Goal: Task Accomplishment & Management: Use online tool/utility

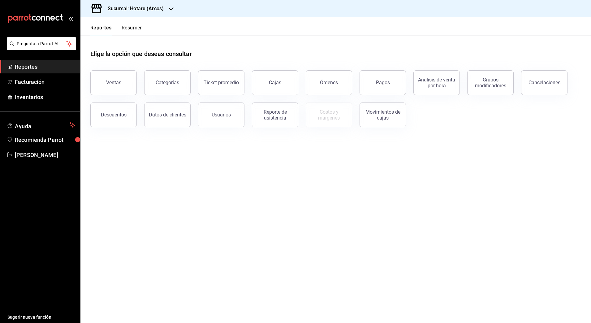
click at [99, 98] on div "Descuentos" at bounding box center [110, 111] width 54 height 32
click at [109, 88] on button "Ventas" at bounding box center [113, 82] width 46 height 25
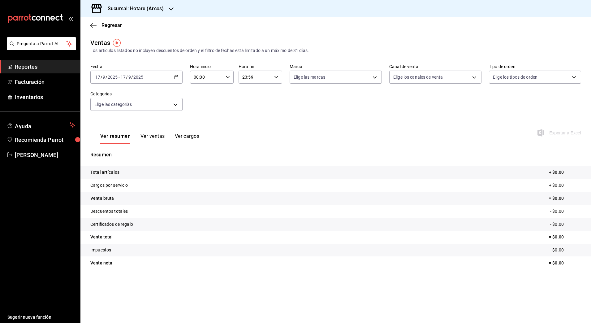
click at [179, 78] on div "[DATE] [DATE] - [DATE] [DATE]" at bounding box center [136, 77] width 92 height 13
click at [124, 150] on span "Rango de fechas" at bounding box center [120, 151] width 48 height 6
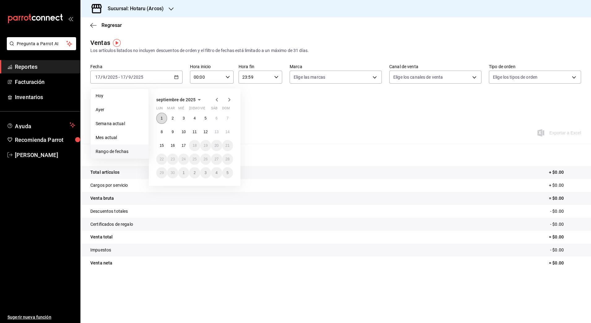
click at [164, 119] on button "1" at bounding box center [161, 118] width 11 height 11
click at [185, 142] on button "17" at bounding box center [183, 145] width 11 height 11
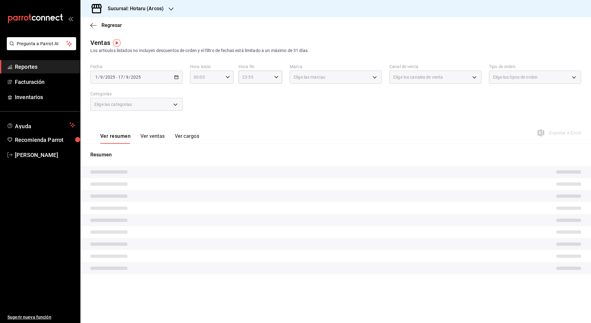
click at [228, 74] on div "00:00 Hora inicio" at bounding box center [212, 77] width 44 height 13
click at [200, 122] on span "02" at bounding box center [201, 122] width 12 height 5
type input "02:00"
click at [201, 88] on span "05" at bounding box center [201, 89] width 12 height 5
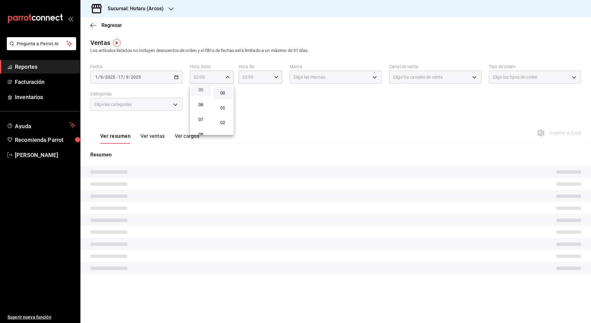
type input "05:00"
click at [220, 91] on span "00" at bounding box center [223, 92] width 12 height 5
click at [271, 76] on div at bounding box center [295, 161] width 591 height 323
click at [276, 76] on icon "button" at bounding box center [276, 77] width 4 height 4
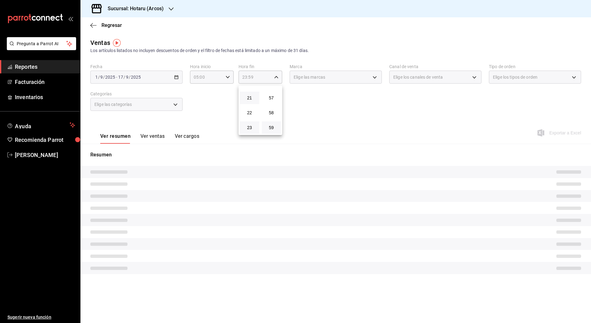
click at [250, 103] on button "21" at bounding box center [249, 98] width 19 height 12
type input "21:59"
click at [249, 93] on span "04" at bounding box center [250, 92] width 12 height 5
type input "04:59"
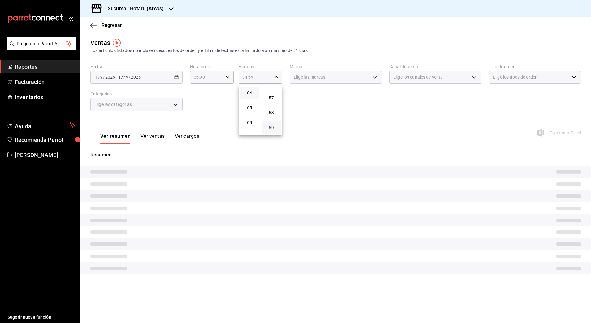
click at [272, 130] on span "59" at bounding box center [271, 127] width 12 height 5
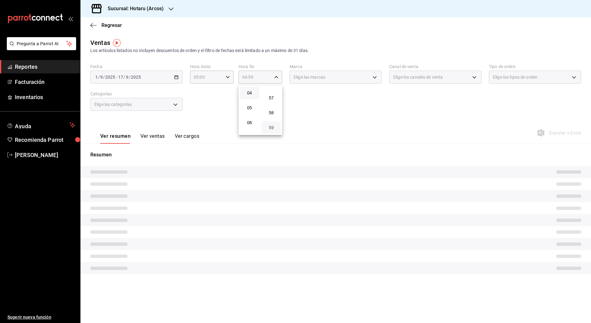
click at [272, 130] on span "59" at bounding box center [271, 127] width 12 height 5
click at [307, 119] on div at bounding box center [295, 161] width 591 height 323
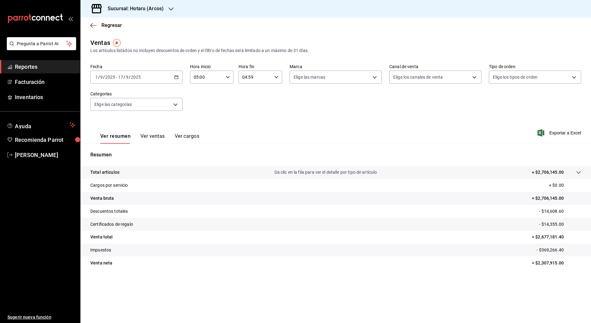
click at [549, 248] on p "- $369,266.40" at bounding box center [559, 250] width 45 height 6
copy p "369,266.40"
click at [175, 77] on icon "button" at bounding box center [176, 77] width 4 height 4
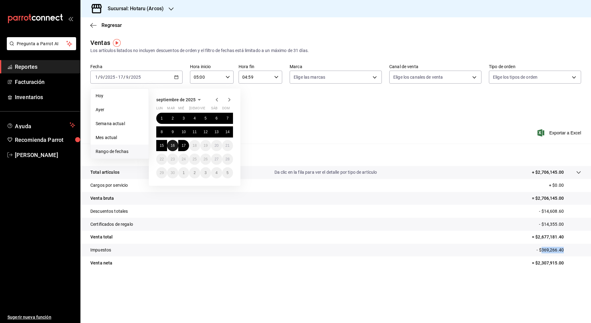
click at [173, 144] on abbr "16" at bounding box center [172, 145] width 4 height 4
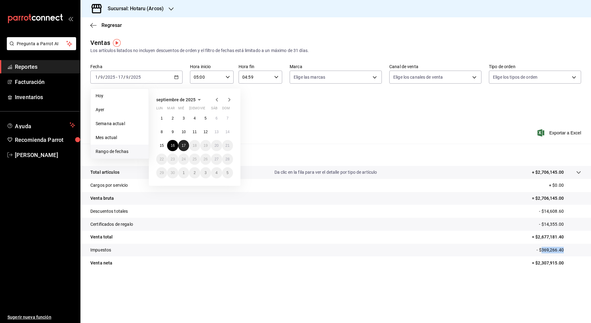
click at [186, 144] on abbr "17" at bounding box center [184, 145] width 4 height 4
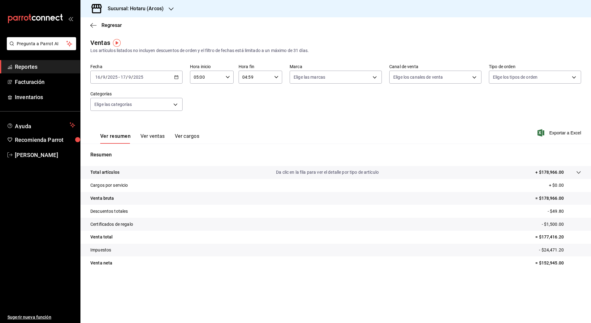
click at [176, 76] on icon "button" at bounding box center [176, 77] width 4 height 4
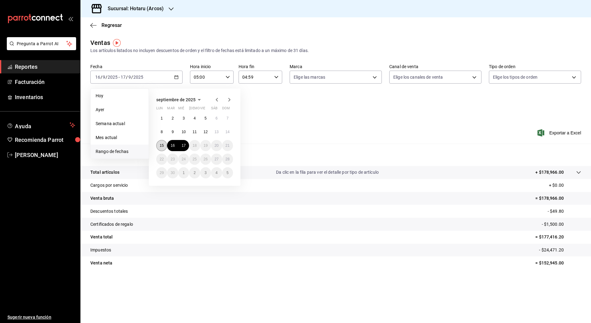
click at [162, 147] on abbr "15" at bounding box center [162, 145] width 4 height 4
click at [173, 144] on abbr "16" at bounding box center [172, 145] width 4 height 4
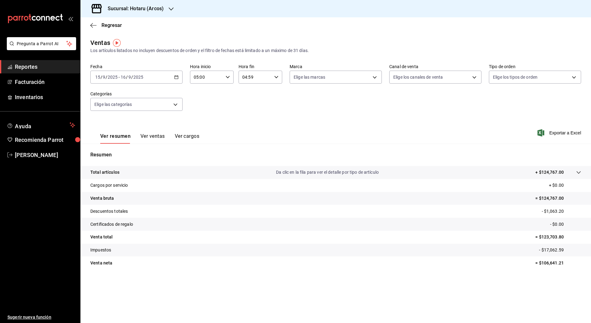
click at [176, 75] on \(Stroke\) "button" at bounding box center [177, 76] width 4 height 3
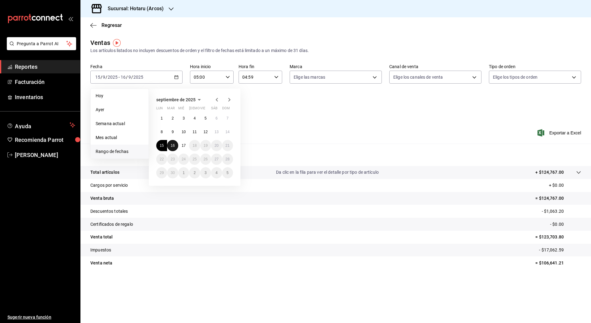
click at [174, 144] on abbr "16" at bounding box center [172, 145] width 4 height 4
click at [183, 144] on abbr "17" at bounding box center [184, 145] width 4 height 4
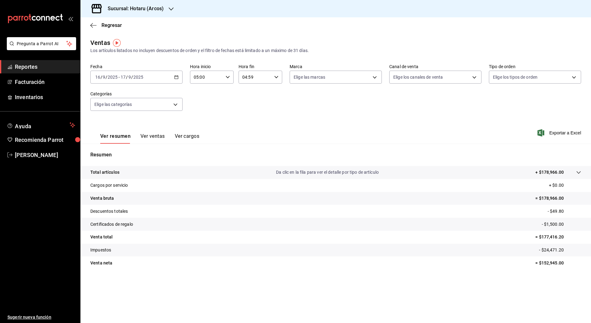
click at [554, 171] on p "+ $178,966.00" at bounding box center [549, 172] width 28 height 6
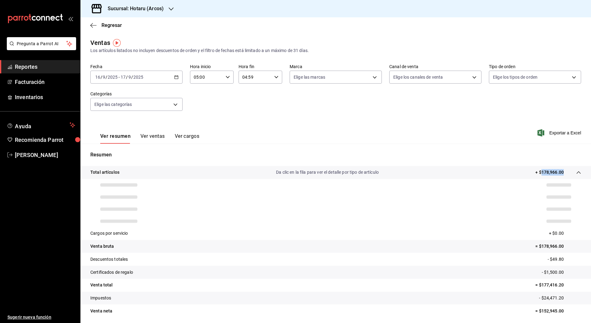
click at [554, 171] on p "+ $178,966.00" at bounding box center [549, 172] width 28 height 6
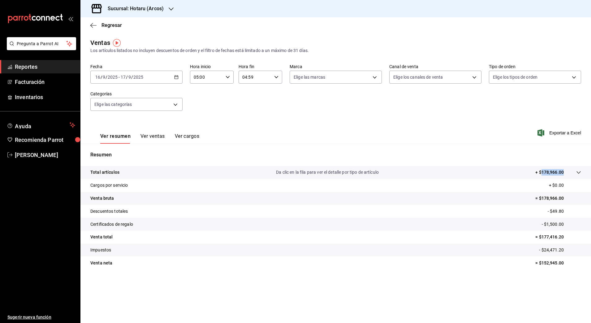
copy p "178,966.00"
click at [174, 76] on div "[DATE] [DATE] - [DATE] [DATE]" at bounding box center [136, 77] width 92 height 13
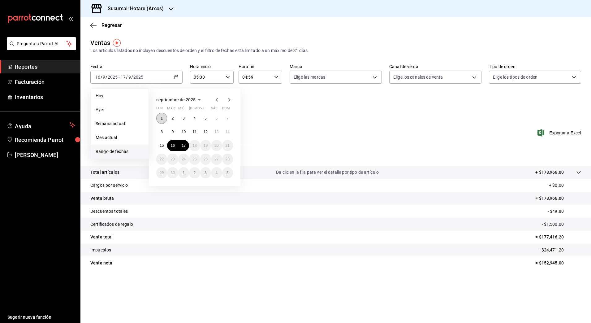
click at [159, 118] on button "1" at bounding box center [161, 118] width 11 height 11
click at [180, 144] on button "17" at bounding box center [183, 145] width 11 height 11
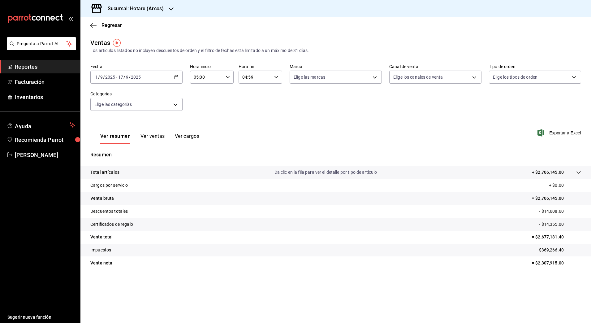
click at [551, 238] on p "= $2,677,181.40" at bounding box center [556, 237] width 49 height 6
copy p "2,677,181.40"
click at [549, 261] on p "= $2,307,915.00" at bounding box center [556, 263] width 49 height 6
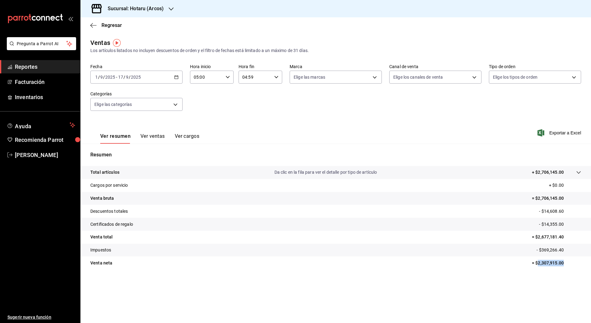
copy p "2,307,915.00"
click at [554, 212] on p "- $14,608.60" at bounding box center [560, 211] width 42 height 6
copy p "14,608.60"
click at [547, 221] on p "- $14,355.00" at bounding box center [560, 224] width 42 height 6
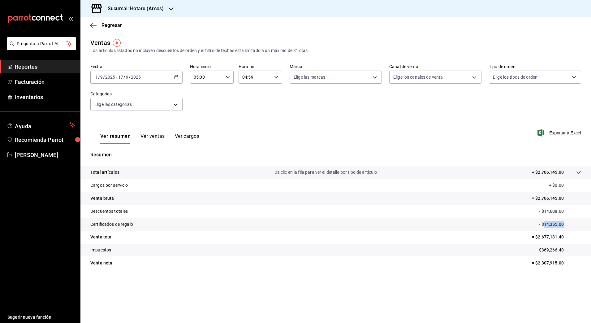
click at [547, 221] on p "- $14,355.00" at bounding box center [560, 224] width 42 height 6
copy p "14,355.00"
click at [170, 7] on icon "button" at bounding box center [171, 8] width 5 height 5
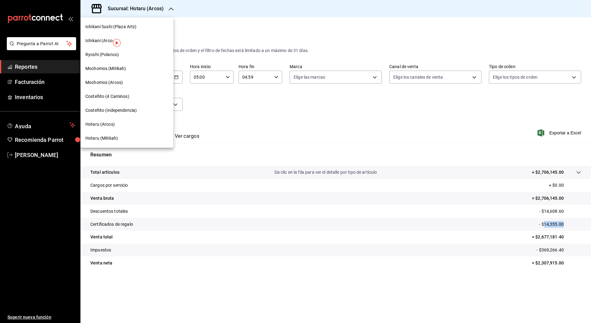
click at [102, 40] on span "Ichikani (Arcos)" at bounding box center [100, 40] width 31 height 6
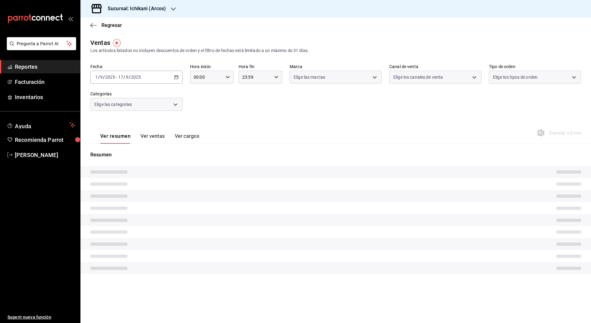
type input "05:00"
type input "04:59"
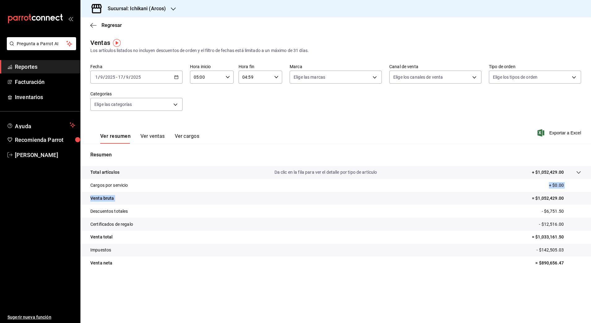
drag, startPoint x: 332, startPoint y: 196, endPoint x: 264, endPoint y: 174, distance: 70.8
click at [264, 174] on tbody "Total artículos Da clic en la fila para ver el detalle por tipo de artículo + $…" at bounding box center [335, 217] width 511 height 103
click at [251, 125] on div "Ver resumen Ver ventas Ver cargos Exportar a Excel" at bounding box center [335, 130] width 511 height 25
click at [558, 251] on p "- $142,505.03" at bounding box center [559, 250] width 45 height 6
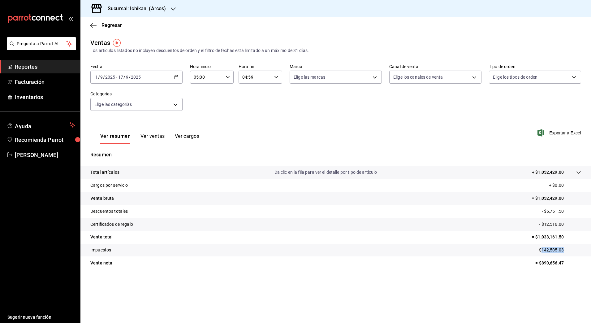
copy p "142,505.03"
click at [548, 236] on p "= $1,033,161.50" at bounding box center [556, 237] width 49 height 6
copy p "1,033,161.50"
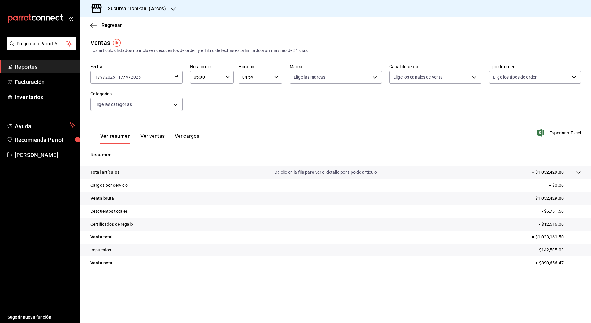
click at [547, 263] on p "= $890,656.47" at bounding box center [558, 263] width 46 height 6
copy p "890,656.47"
click at [551, 210] on p "- $6,751.50" at bounding box center [561, 211] width 39 height 6
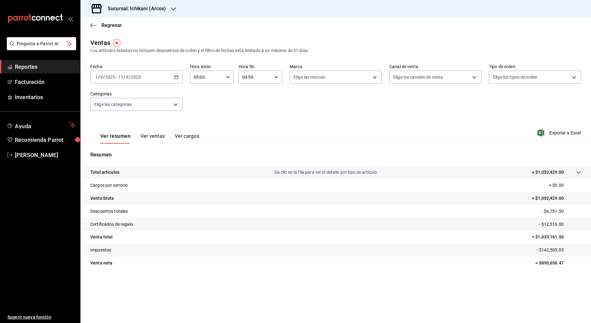
click at [551, 224] on p "- $12,516.00" at bounding box center [560, 224] width 42 height 6
click at [51, 68] on span "Reportes" at bounding box center [45, 67] width 60 height 8
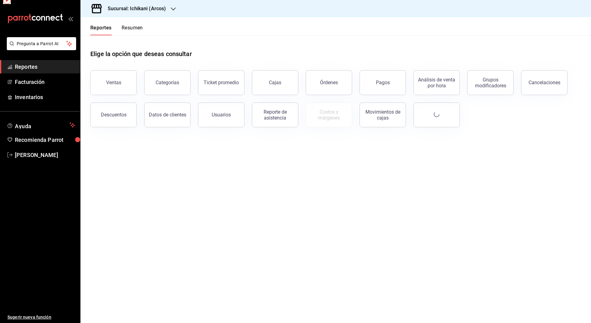
click at [51, 68] on span "Reportes" at bounding box center [45, 67] width 60 height 8
click at [333, 88] on button "Órdenes" at bounding box center [329, 82] width 46 height 25
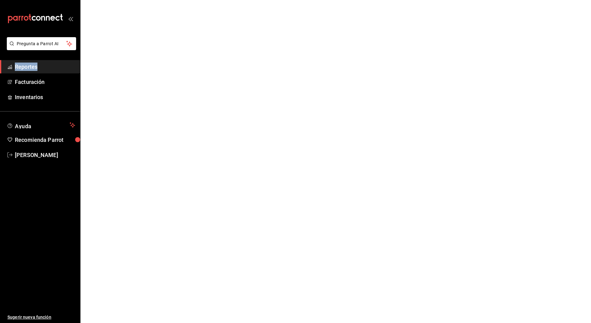
click at [333, 0] on html "Pregunta a Parrot AI Reportes Facturación Inventarios Ayuda Recomienda Parrot […" at bounding box center [295, 0] width 591 height 0
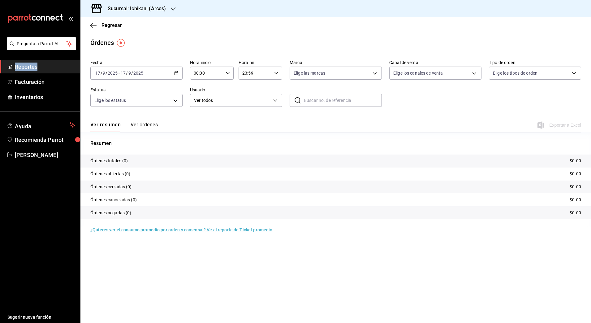
click at [175, 72] on icon "button" at bounding box center [176, 73] width 4 height 4
click at [110, 160] on span "Rango de fechas" at bounding box center [120, 161] width 48 height 6
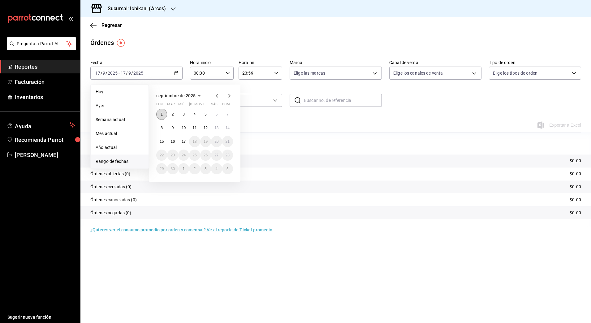
click at [164, 112] on button "1" at bounding box center [161, 114] width 11 height 11
click at [183, 140] on abbr "17" at bounding box center [184, 141] width 4 height 4
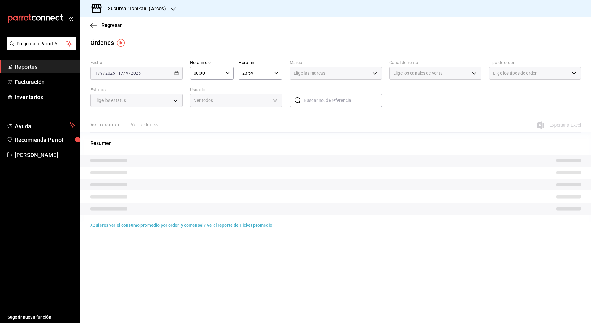
click at [225, 71] on div "00:00 Hora inicio" at bounding box center [212, 73] width 44 height 13
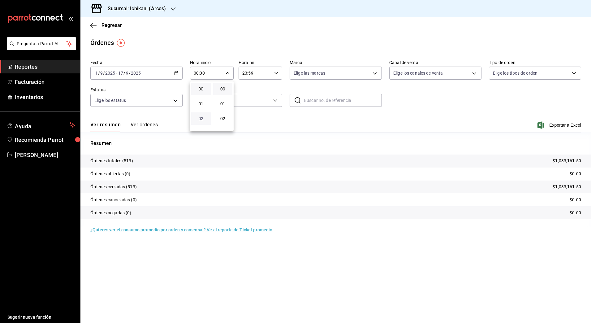
click at [200, 118] on span "02" at bounding box center [201, 118] width 12 height 5
type input "02:00"
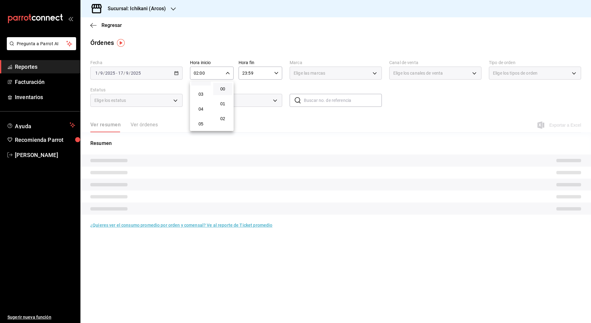
scroll to position [46, 0]
click at [202, 116] on span "05" at bounding box center [201, 116] width 12 height 5
type input "05:00"
click at [222, 85] on button "00" at bounding box center [222, 89] width 19 height 12
click at [257, 71] on div at bounding box center [295, 161] width 591 height 323
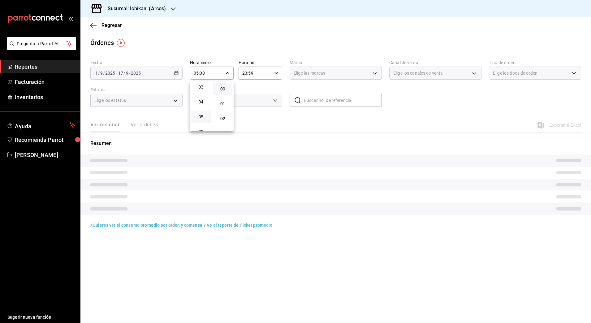
click at [257, 71] on div "00 01 02 03 04 05 06 07 08 09 10 11 12 13 14 15 16 17 18 19 20 21 22 23 00 01 0…" at bounding box center [295, 162] width 591 height 321
click at [276, 72] on icon "button" at bounding box center [276, 73] width 4 height 4
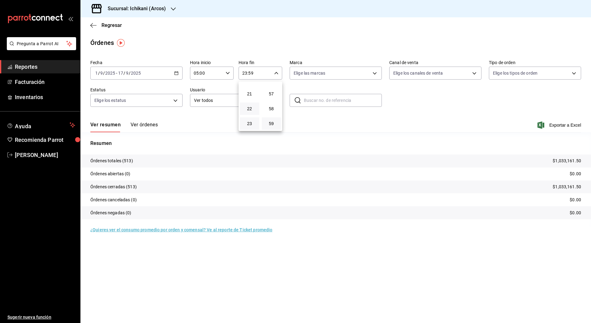
click at [251, 104] on button "22" at bounding box center [249, 108] width 19 height 12
type input "22:59"
click at [248, 92] on button "04" at bounding box center [249, 89] width 19 height 12
type input "04:59"
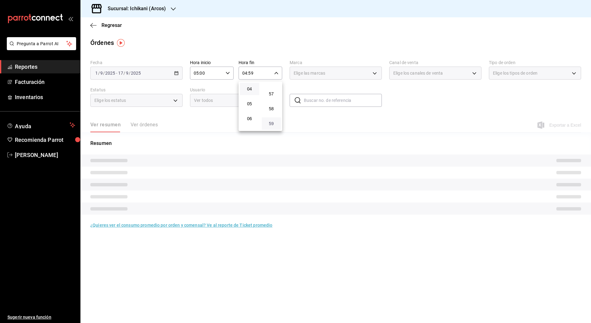
click at [272, 123] on span "59" at bounding box center [271, 123] width 12 height 5
click at [277, 37] on div at bounding box center [295, 161] width 591 height 323
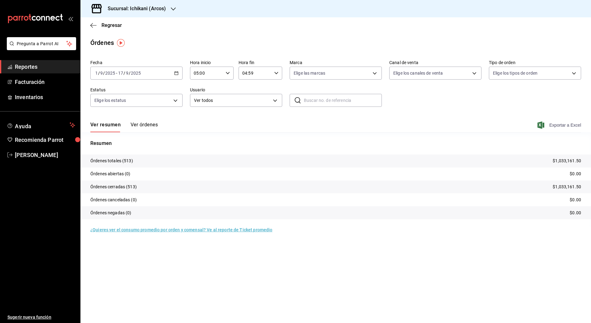
click at [563, 126] on span "Exportar a Excel" at bounding box center [560, 124] width 42 height 7
click at [176, 77] on div "[DATE] [DATE] - [DATE] [DATE]" at bounding box center [136, 73] width 92 height 13
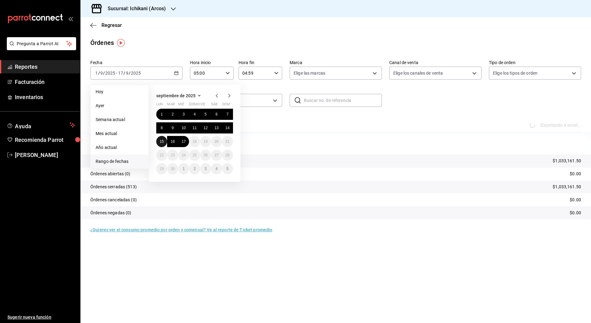
click at [159, 140] on button "15" at bounding box center [161, 141] width 11 height 11
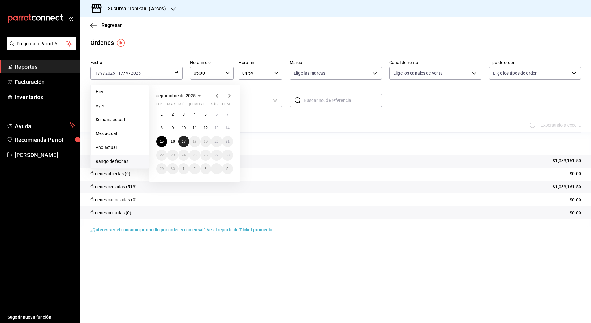
click at [183, 143] on abbr "17" at bounding box center [184, 141] width 4 height 4
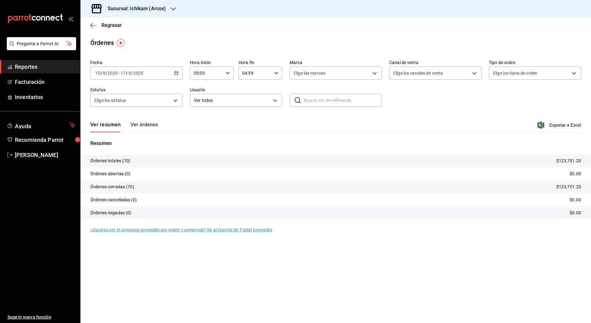
click at [562, 44] on div "Órdenes" at bounding box center [335, 42] width 511 height 9
click at [554, 125] on span "Exportar a Excel" at bounding box center [560, 124] width 42 height 7
click at [42, 65] on span "Reportes" at bounding box center [45, 67] width 60 height 8
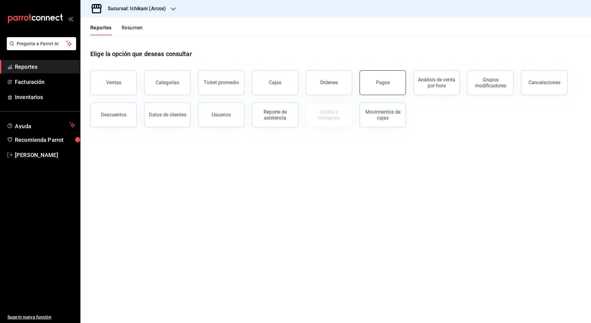
click at [385, 79] on button "Pagos" at bounding box center [383, 82] width 46 height 25
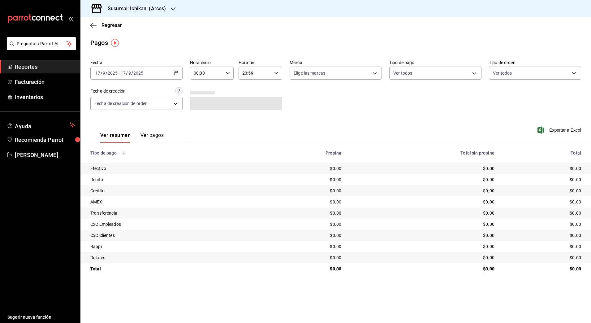
click at [177, 71] on icon "button" at bounding box center [176, 73] width 4 height 4
click at [121, 158] on span "Rango de fechas" at bounding box center [120, 161] width 48 height 6
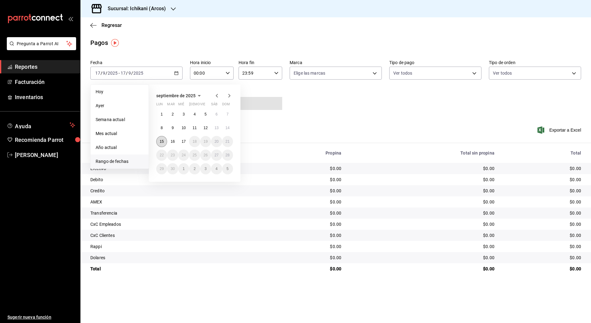
click at [163, 140] on abbr "15" at bounding box center [162, 141] width 4 height 4
click at [185, 142] on abbr "17" at bounding box center [184, 141] width 4 height 4
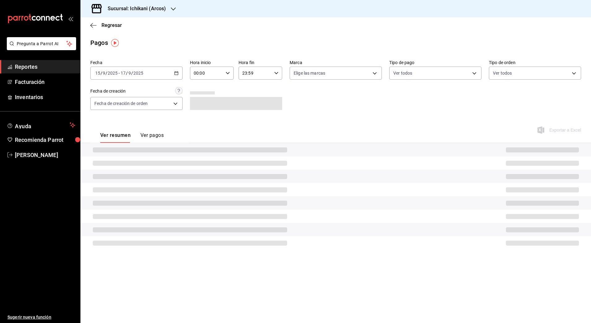
click at [228, 73] on icon "button" at bounding box center [228, 73] width 4 height 4
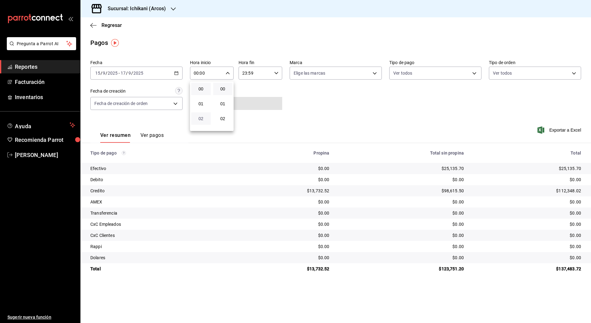
click at [200, 119] on span "02" at bounding box center [201, 118] width 12 height 5
type input "02:00"
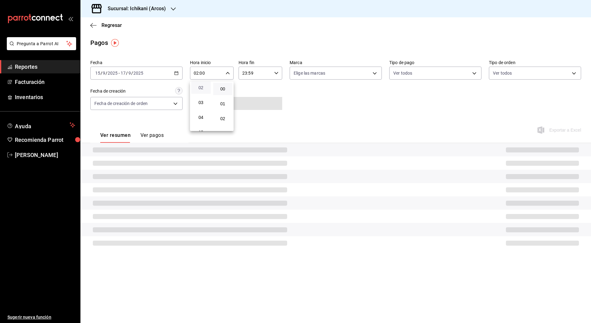
scroll to position [46, 0]
click at [200, 119] on button "05" at bounding box center [200, 116] width 19 height 12
type input "05:00"
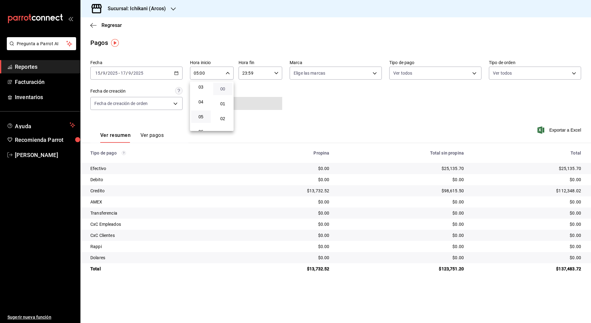
click at [222, 88] on span "00" at bounding box center [223, 88] width 12 height 5
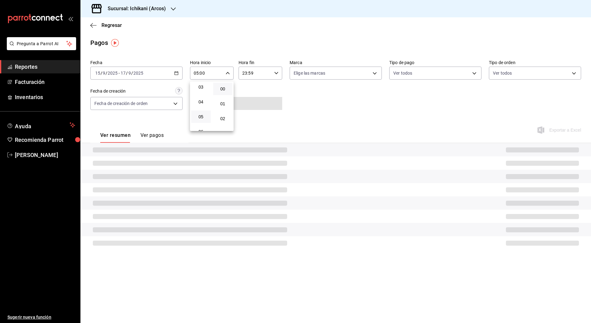
click at [277, 73] on div at bounding box center [295, 161] width 591 height 323
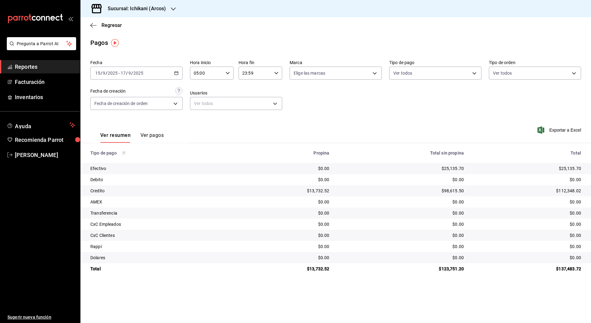
click at [276, 72] on icon "button" at bounding box center [276, 73] width 4 height 4
click at [248, 113] on button "22" at bounding box center [249, 108] width 19 height 12
type input "22:59"
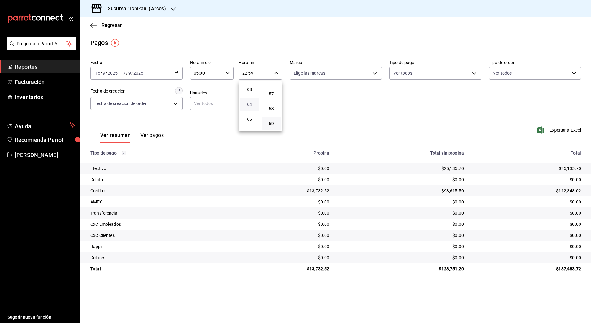
click at [246, 103] on span "04" at bounding box center [250, 104] width 12 height 5
type input "04:59"
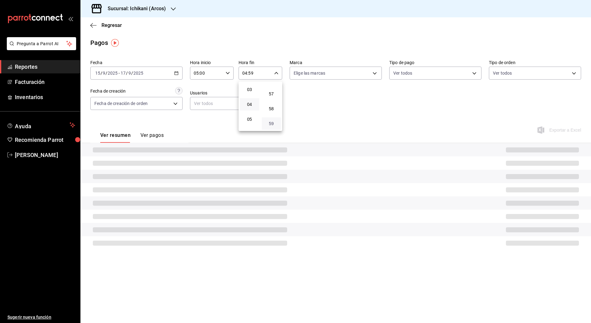
click at [272, 125] on span "59" at bounding box center [271, 123] width 12 height 5
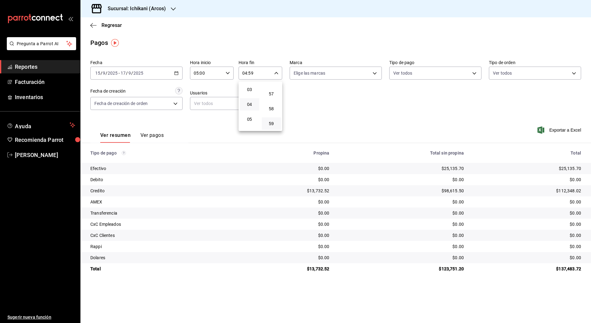
click at [391, 107] on div at bounding box center [295, 161] width 591 height 323
click at [547, 127] on span "Exportar a Excel" at bounding box center [560, 129] width 42 height 7
click at [566, 110] on div "Fecha [DATE] [DATE] - [DATE] [DATE] Hora inicio 05:00 Hora inicio Hora fin 04:5…" at bounding box center [335, 87] width 491 height 60
click at [554, 129] on span "Exportar a Excel" at bounding box center [560, 129] width 42 height 7
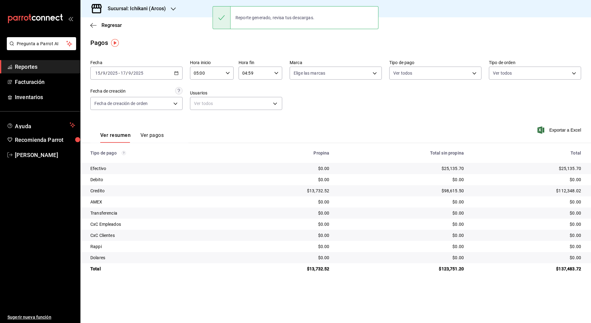
click at [53, 65] on span "Reportes" at bounding box center [45, 67] width 60 height 8
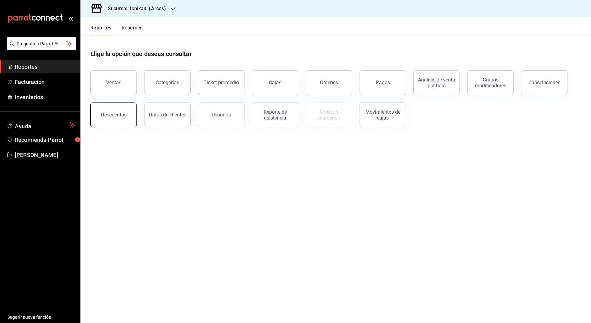
click at [124, 111] on button "Descuentos" at bounding box center [113, 114] width 46 height 25
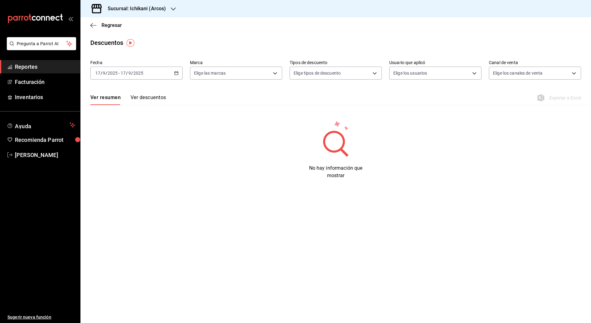
click at [177, 71] on icon "button" at bounding box center [176, 73] width 4 height 4
click at [132, 158] on span "Rango de fechas" at bounding box center [120, 161] width 48 height 6
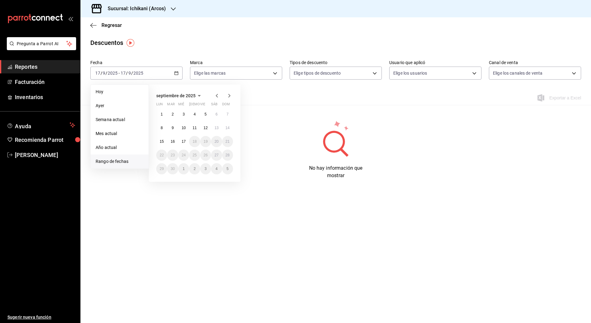
click at [132, 158] on span "Rango de fechas" at bounding box center [120, 161] width 48 height 6
click at [160, 138] on button "15" at bounding box center [161, 141] width 11 height 11
click at [183, 141] on abbr "17" at bounding box center [184, 141] width 4 height 4
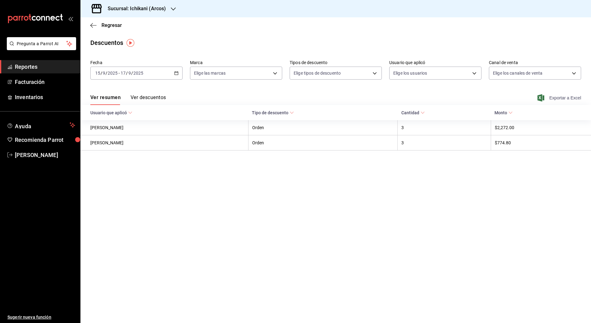
click at [565, 98] on span "Exportar a Excel" at bounding box center [560, 97] width 42 height 7
click at [343, 59] on div "Fecha [DATE] [DATE] - [DATE] [DATE] Marca Elige las marcas Tipos de descuento E…" at bounding box center [335, 72] width 491 height 30
click at [560, 99] on span "Exportar a Excel" at bounding box center [560, 97] width 42 height 7
click at [170, 11] on div "Sucursal: Ichikani (Arcos)" at bounding box center [131, 8] width 93 height 17
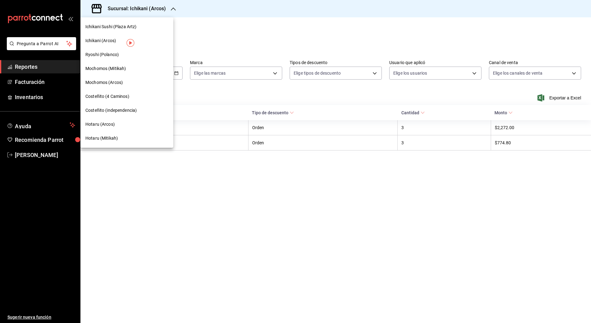
click at [118, 126] on div "Hotaru (Arcos)" at bounding box center [126, 124] width 83 height 6
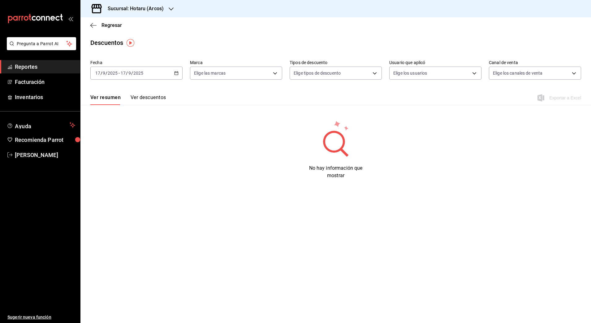
click at [174, 71] on icon "button" at bounding box center [176, 73] width 4 height 4
click at [130, 160] on span "Rango de fechas" at bounding box center [120, 161] width 48 height 6
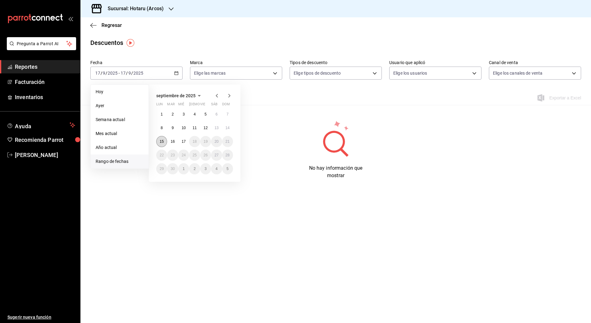
click at [163, 141] on abbr "15" at bounding box center [162, 141] width 4 height 4
click at [182, 141] on abbr "17" at bounding box center [184, 141] width 4 height 4
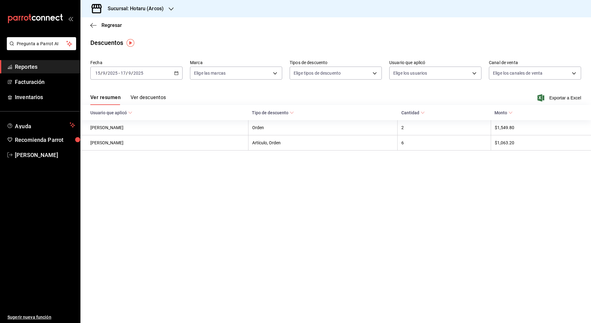
click at [50, 67] on span "Reportes" at bounding box center [45, 67] width 60 height 8
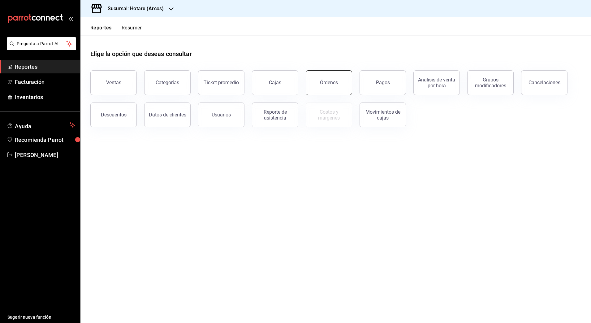
click at [322, 80] on div "Órdenes" at bounding box center [329, 83] width 18 height 6
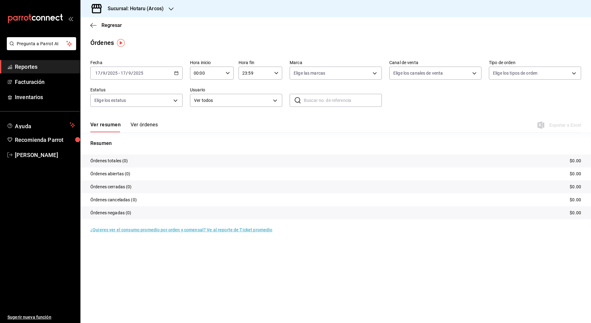
click at [176, 76] on div "[DATE] [DATE] - [DATE] [DATE]" at bounding box center [136, 73] width 92 height 13
click at [124, 159] on span "Rango de fechas" at bounding box center [120, 161] width 48 height 6
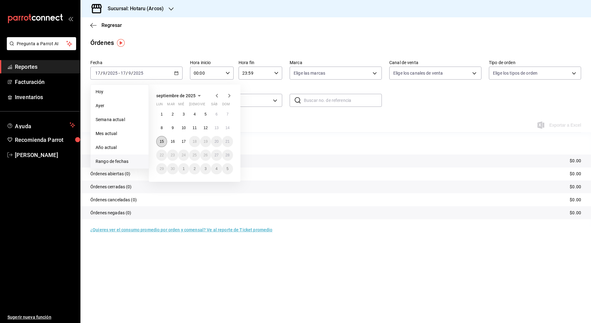
click at [163, 140] on abbr "15" at bounding box center [162, 141] width 4 height 4
click at [185, 140] on abbr "17" at bounding box center [184, 141] width 4 height 4
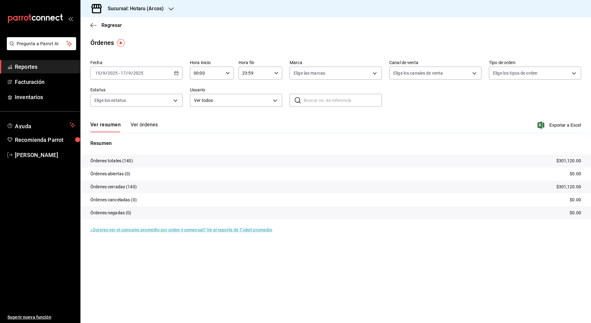
click at [228, 72] on icon "button" at bounding box center [228, 73] width 4 height 4
click at [203, 99] on button "01" at bounding box center [200, 103] width 19 height 12
type input "01:00"
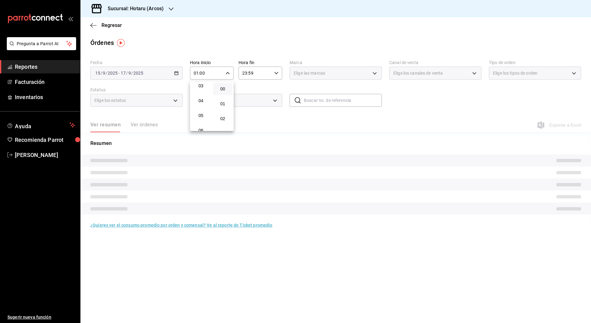
scroll to position [62, 0]
click at [203, 99] on span "05" at bounding box center [201, 101] width 12 height 5
type input "05:00"
click at [221, 90] on span "00" at bounding box center [223, 88] width 12 height 5
click at [276, 71] on div at bounding box center [295, 161] width 591 height 323
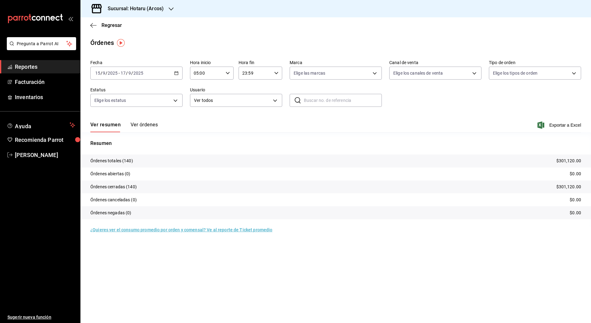
click at [278, 73] on icon "button" at bounding box center [276, 73] width 4 height 4
click at [249, 107] on span "22" at bounding box center [250, 108] width 12 height 5
type input "22:59"
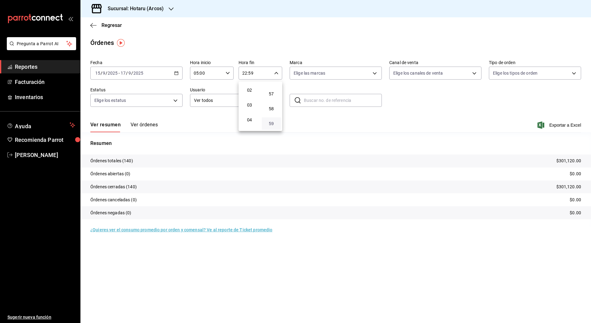
drag, startPoint x: 247, startPoint y: 120, endPoint x: 270, endPoint y: 124, distance: 23.6
click at [270, 124] on div "00 01 02 03 04 05 06 07 08 09 10 11 12 13 14 15 16 17 18 19 20 21 22 23 00 01 0…" at bounding box center [261, 106] width 44 height 50
click at [270, 124] on span "59" at bounding box center [271, 123] width 12 height 5
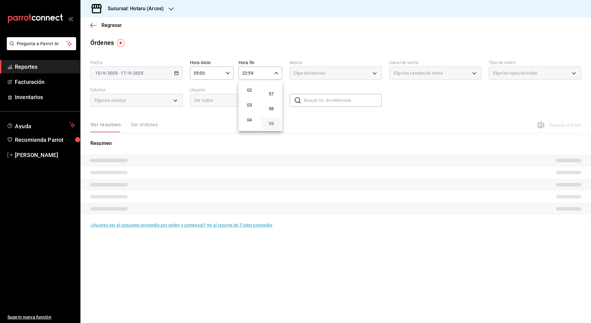
click at [270, 124] on span "59" at bounding box center [271, 123] width 12 height 5
click at [425, 106] on div at bounding box center [295, 161] width 591 height 323
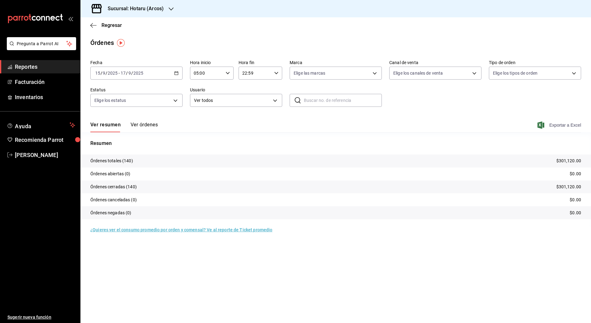
click at [553, 126] on span "Exportar a Excel" at bounding box center [560, 124] width 42 height 7
click at [568, 97] on div "Fecha [DATE] [DATE] - [DATE] [DATE] Hora inicio 05:00 Hora inicio Hora fin 22:5…" at bounding box center [335, 85] width 491 height 57
click at [560, 126] on span "Exportar a Excel" at bounding box center [560, 124] width 42 height 7
click at [37, 64] on span "Reportes" at bounding box center [45, 67] width 60 height 8
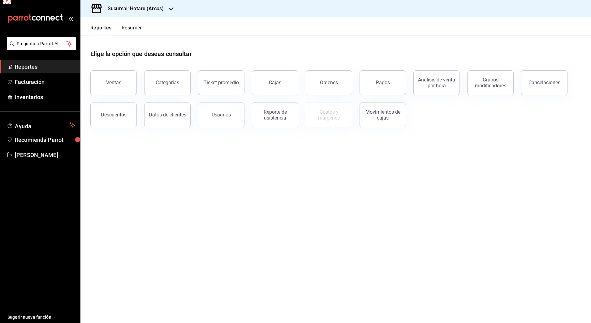
click at [37, 64] on span "Reportes" at bounding box center [45, 67] width 60 height 8
click at [379, 84] on div "Pagos" at bounding box center [383, 83] width 14 height 6
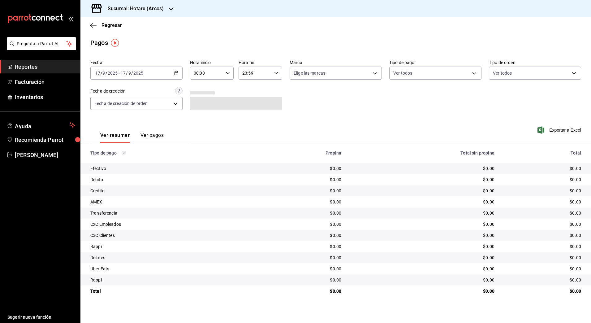
click at [174, 75] on icon "button" at bounding box center [176, 73] width 4 height 4
click at [127, 160] on span "Rango de fechas" at bounding box center [120, 161] width 48 height 6
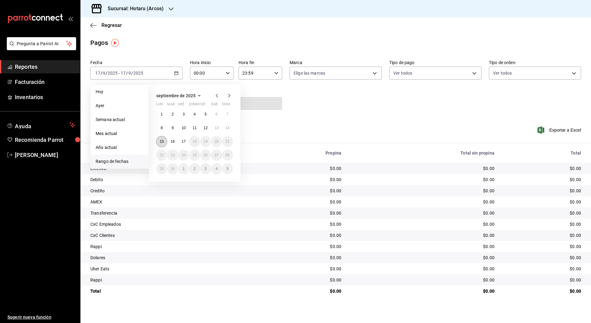
click at [164, 141] on button "15" at bounding box center [161, 141] width 11 height 11
click at [184, 141] on abbr "17" at bounding box center [184, 141] width 4 height 4
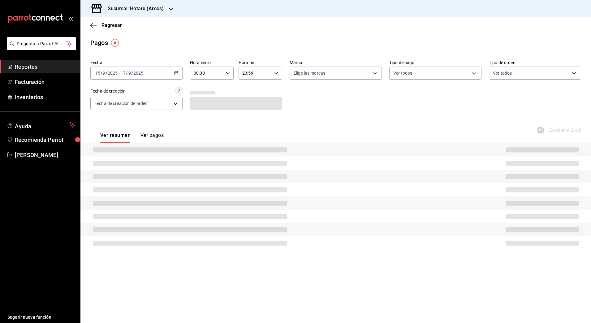
click at [229, 72] on \(Stroke\) "button" at bounding box center [228, 73] width 4 height 2
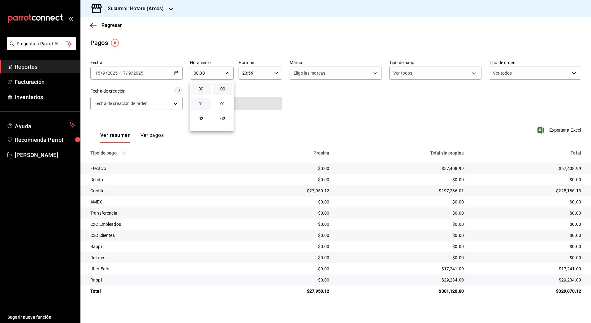
click at [202, 103] on span "01" at bounding box center [201, 103] width 12 height 5
type input "01:00"
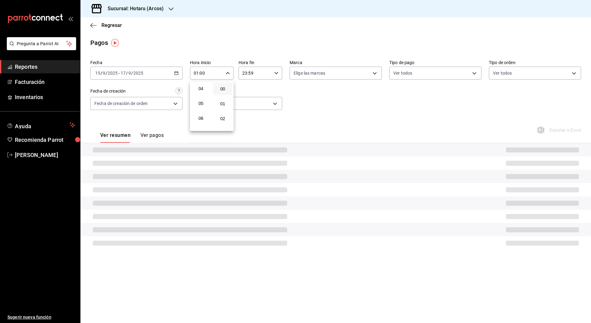
scroll to position [62, 0]
click at [202, 103] on span "05" at bounding box center [201, 101] width 12 height 5
type input "05:00"
click at [224, 86] on span "00" at bounding box center [223, 88] width 12 height 5
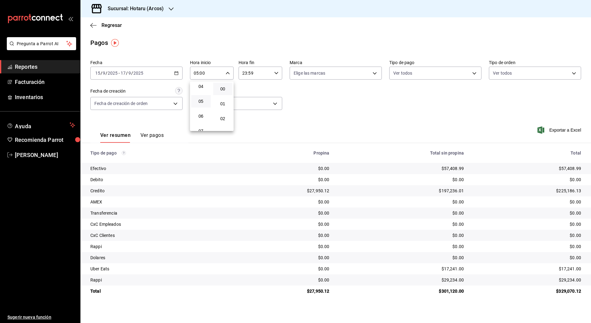
click at [256, 76] on div at bounding box center [295, 161] width 591 height 323
click at [256, 76] on div "00 01 02 03 04 05 06 07 08 09 10 11 12 13 14 15 16 17 18 19 20 21 22 23 00 01 0…" at bounding box center [295, 162] width 591 height 321
click at [271, 71] on input "23:59" at bounding box center [255, 73] width 33 height 12
click at [249, 123] on span "23" at bounding box center [250, 123] width 12 height 5
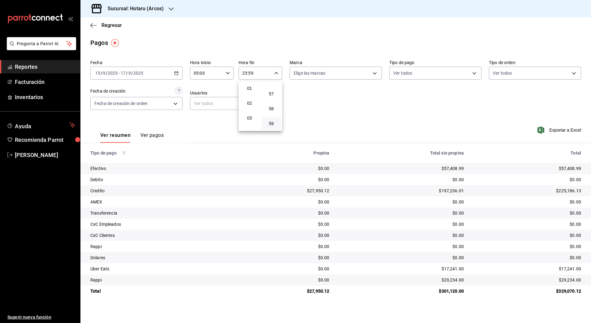
scroll to position [31, 0]
click at [250, 122] on button "04" at bounding box center [249, 117] width 19 height 12
type input "04:59"
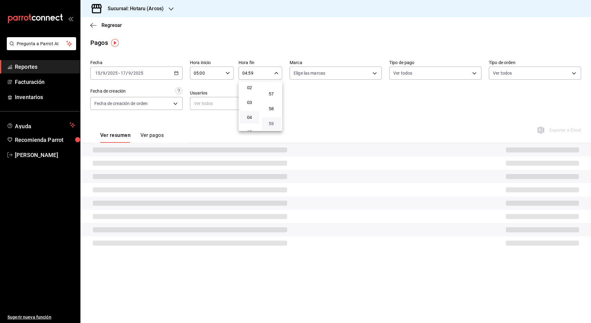
click at [269, 123] on span "59" at bounding box center [271, 123] width 12 height 5
click at [330, 105] on div at bounding box center [295, 161] width 591 height 323
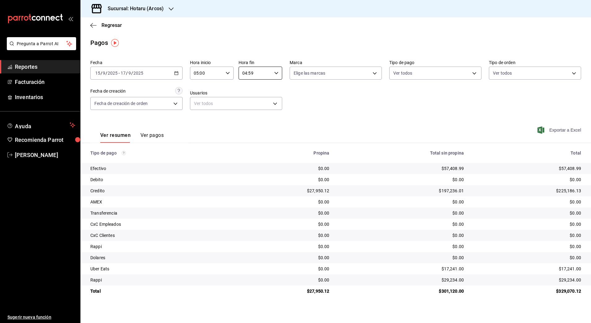
click at [550, 130] on span "Exportar a Excel" at bounding box center [560, 129] width 42 height 7
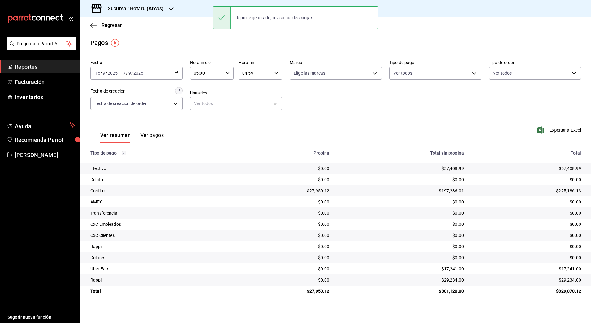
click at [574, 113] on div "Fecha [DATE] [DATE] - [DATE] [DATE] Hora inicio 05:00 Hora inicio Hora fin 04:5…" at bounding box center [335, 87] width 491 height 60
click at [566, 129] on span "Exportar a Excel" at bounding box center [560, 129] width 42 height 7
click at [41, 70] on span "Reportes" at bounding box center [45, 67] width 60 height 8
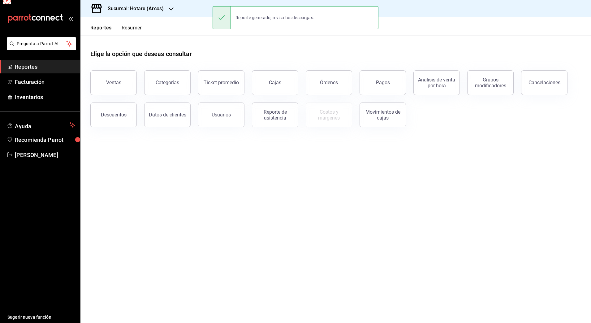
click at [41, 70] on span "Reportes" at bounding box center [45, 67] width 60 height 8
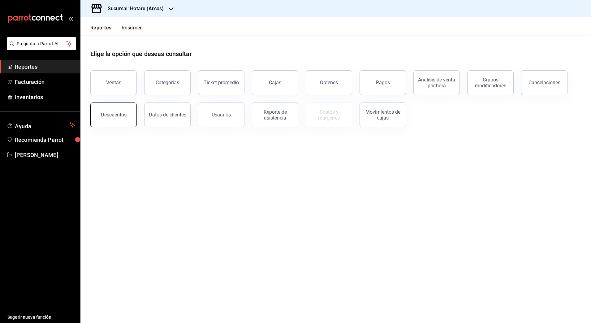
click at [113, 120] on button "Descuentos" at bounding box center [113, 114] width 46 height 25
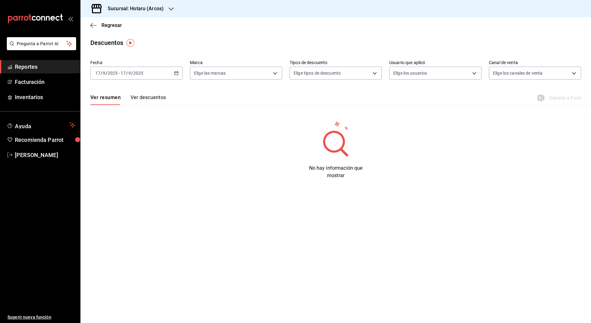
click at [173, 75] on div "[DATE] [DATE] - [DATE] [DATE]" at bounding box center [136, 73] width 92 height 13
click at [117, 162] on span "Rango de fechas" at bounding box center [120, 161] width 48 height 6
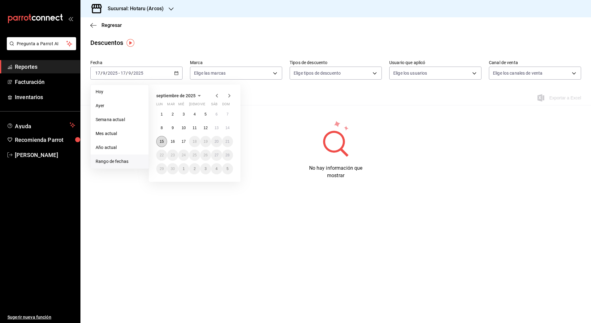
click at [163, 140] on abbr "15" at bounding box center [162, 141] width 4 height 4
click at [183, 141] on abbr "17" at bounding box center [184, 141] width 4 height 4
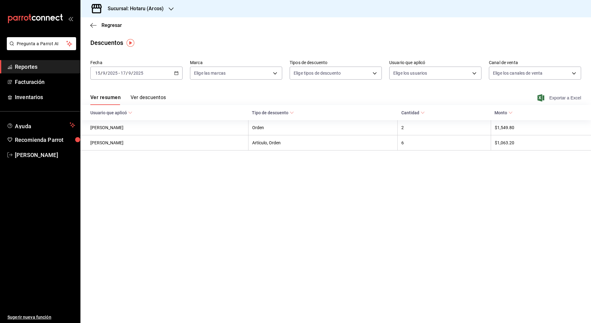
click at [561, 97] on span "Exportar a Excel" at bounding box center [560, 97] width 42 height 7
click at [562, 38] on div "Descuentos" at bounding box center [335, 42] width 511 height 9
click at [550, 98] on span "Exportar a Excel" at bounding box center [560, 97] width 42 height 7
click at [176, 74] on icon "button" at bounding box center [176, 73] width 4 height 4
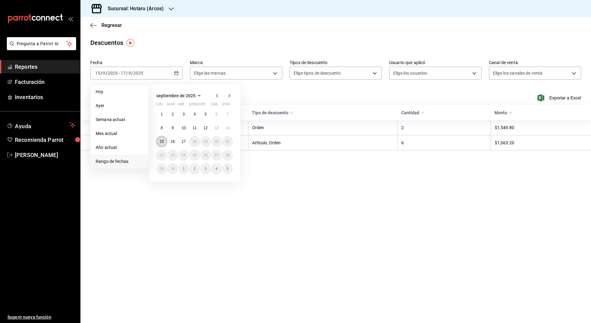
click at [164, 142] on abbr "15" at bounding box center [162, 141] width 4 height 4
click at [172, 143] on abbr "16" at bounding box center [172, 141] width 4 height 4
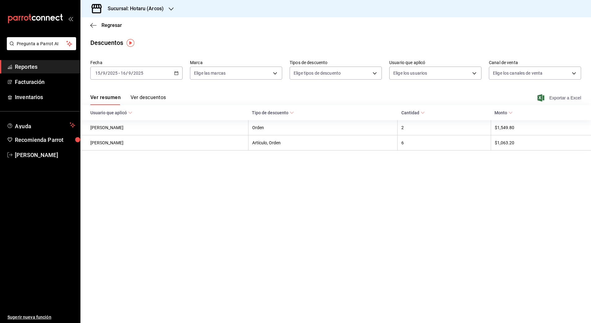
click at [567, 96] on span "Exportar a Excel" at bounding box center [560, 97] width 42 height 7
click at [56, 63] on span "Reportes" at bounding box center [45, 67] width 60 height 8
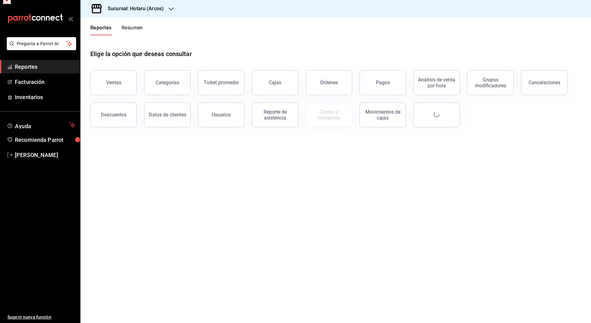
click at [56, 63] on span "Reportes" at bounding box center [45, 67] width 60 height 8
click at [106, 80] on button "Ventas" at bounding box center [113, 82] width 46 height 25
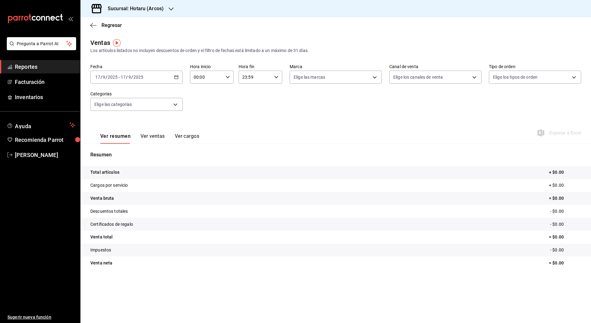
click at [176, 76] on \(Stroke\) "button" at bounding box center [176, 76] width 3 height 0
click at [112, 152] on span "Rango de fechas" at bounding box center [120, 151] width 48 height 6
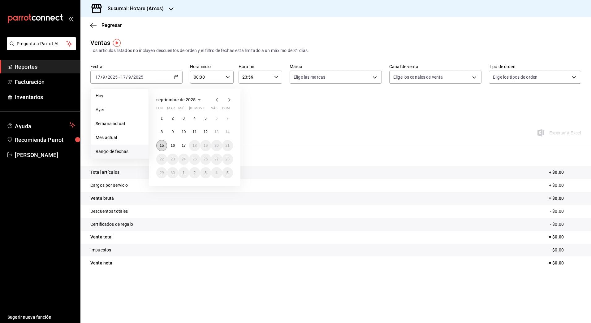
click at [161, 146] on abbr "15" at bounding box center [162, 145] width 4 height 4
click at [172, 145] on abbr "16" at bounding box center [172, 145] width 4 height 4
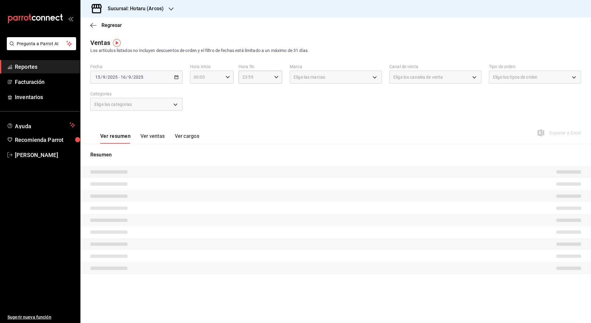
click at [226, 78] on icon "button" at bounding box center [228, 77] width 4 height 4
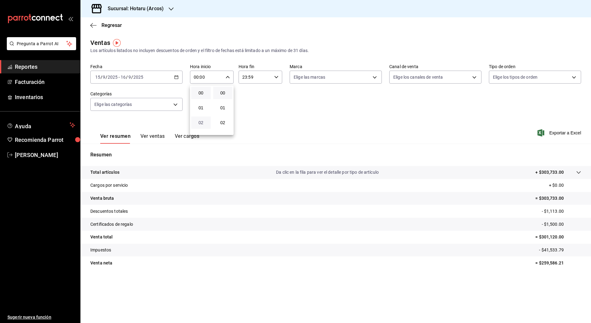
click at [200, 122] on span "02" at bounding box center [201, 122] width 12 height 5
type input "02:00"
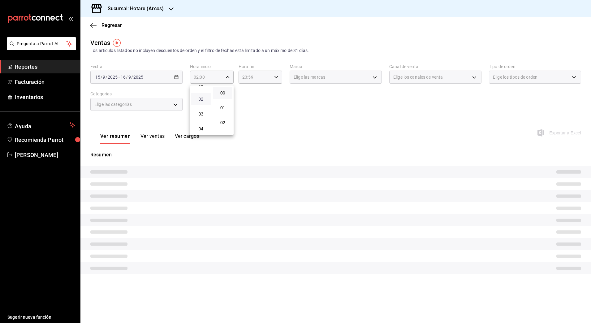
scroll to position [46, 0]
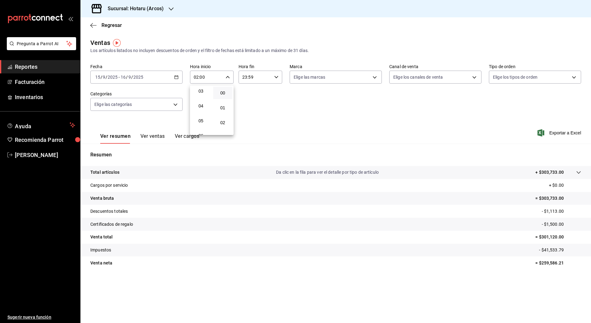
click at [200, 122] on span "05" at bounding box center [201, 120] width 12 height 5
type input "05:00"
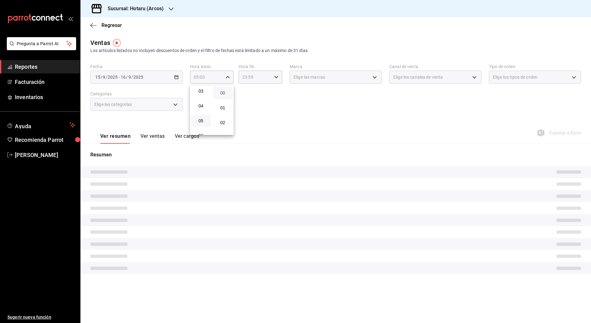
click at [223, 94] on span "00" at bounding box center [223, 92] width 12 height 5
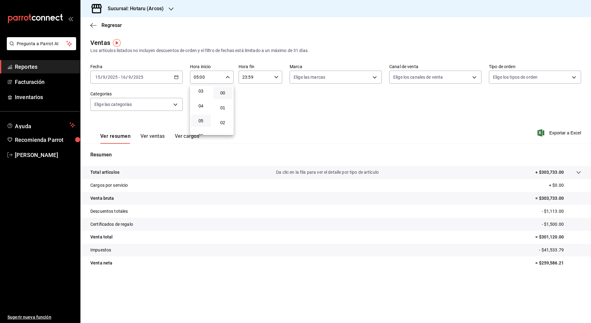
click at [257, 80] on div at bounding box center [295, 161] width 591 height 323
click at [275, 78] on icon "button" at bounding box center [276, 77] width 4 height 4
click at [250, 116] on button "22" at bounding box center [249, 112] width 19 height 12
type input "22:59"
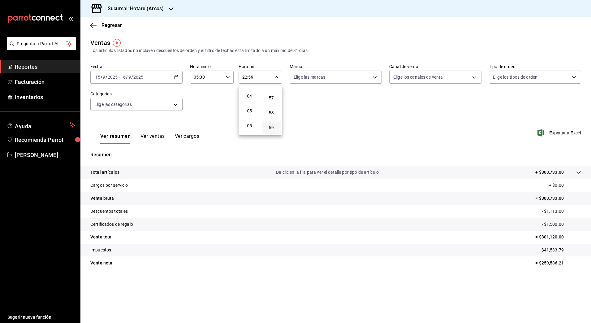
scroll to position [44, 0]
click at [246, 111] on button "04" at bounding box center [249, 108] width 19 height 12
type input "04:59"
click at [270, 127] on span "59" at bounding box center [271, 127] width 12 height 5
click at [363, 90] on div at bounding box center [295, 161] width 591 height 323
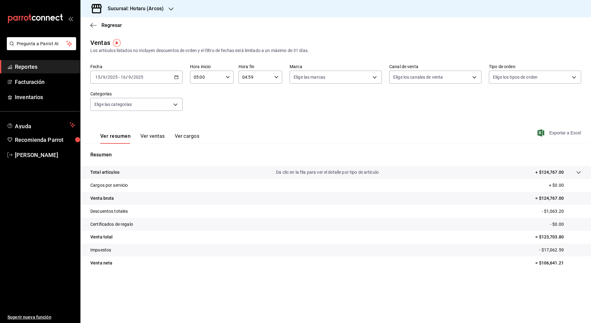
click at [550, 133] on span "Exportar a Excel" at bounding box center [560, 132] width 42 height 7
click at [373, 114] on div "Fecha [DATE] [DATE] - [DATE] [DATE] Hora inicio 05:00 Hora inicio Hora fin 04:5…" at bounding box center [335, 91] width 491 height 54
